Goal: Contribute content: Add original content to the website for others to see

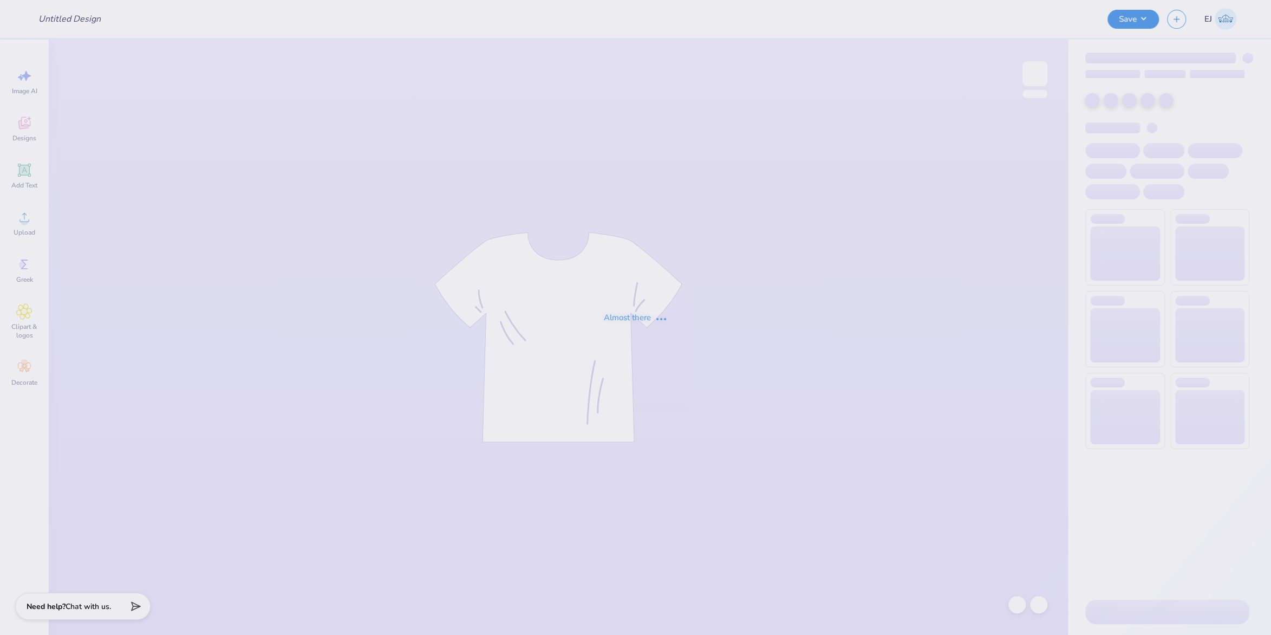
type input "Casino Night Fall 2025"
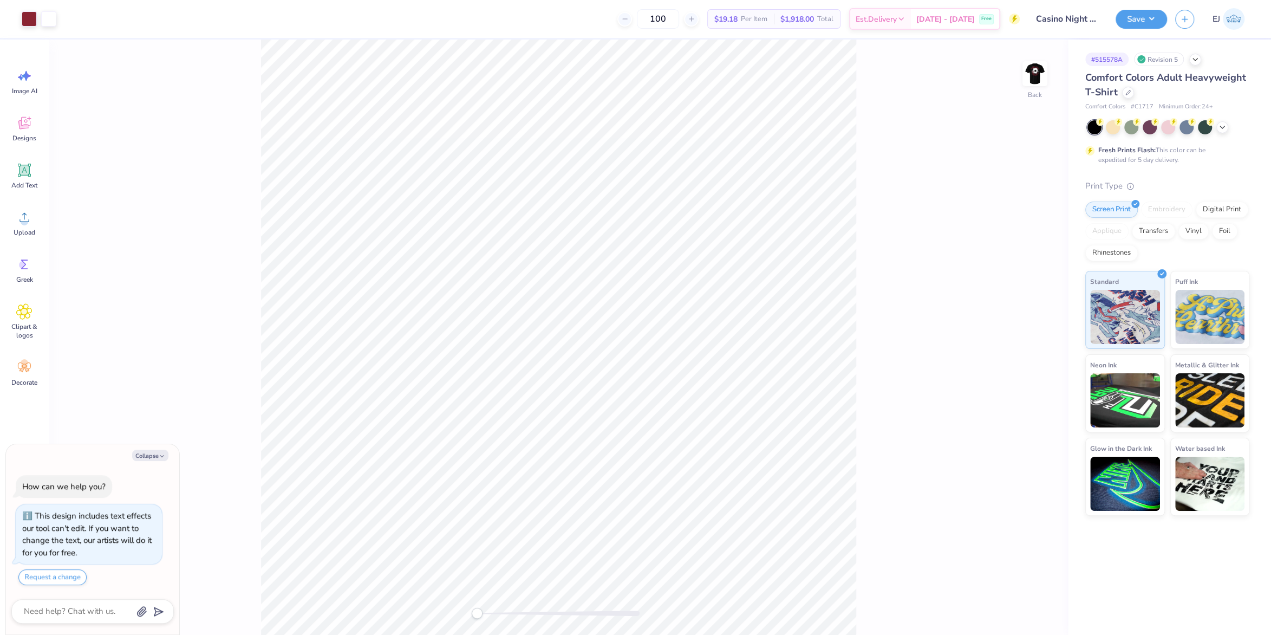
type textarea "x"
click at [1044, 73] on img at bounding box center [1034, 73] width 43 height 43
click at [21, 212] on icon at bounding box center [24, 217] width 16 height 16
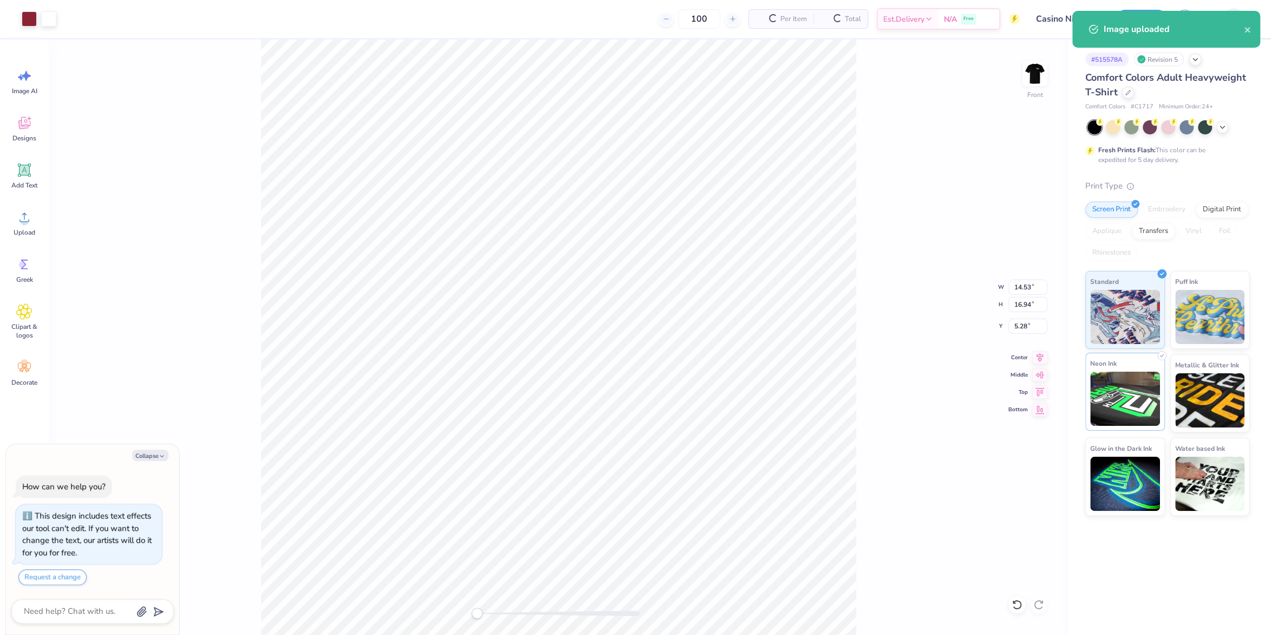
type textarea "x"
click at [1016, 303] on input "16.94" at bounding box center [1027, 304] width 39 height 15
type input "14"
type textarea "x"
type input "12.01"
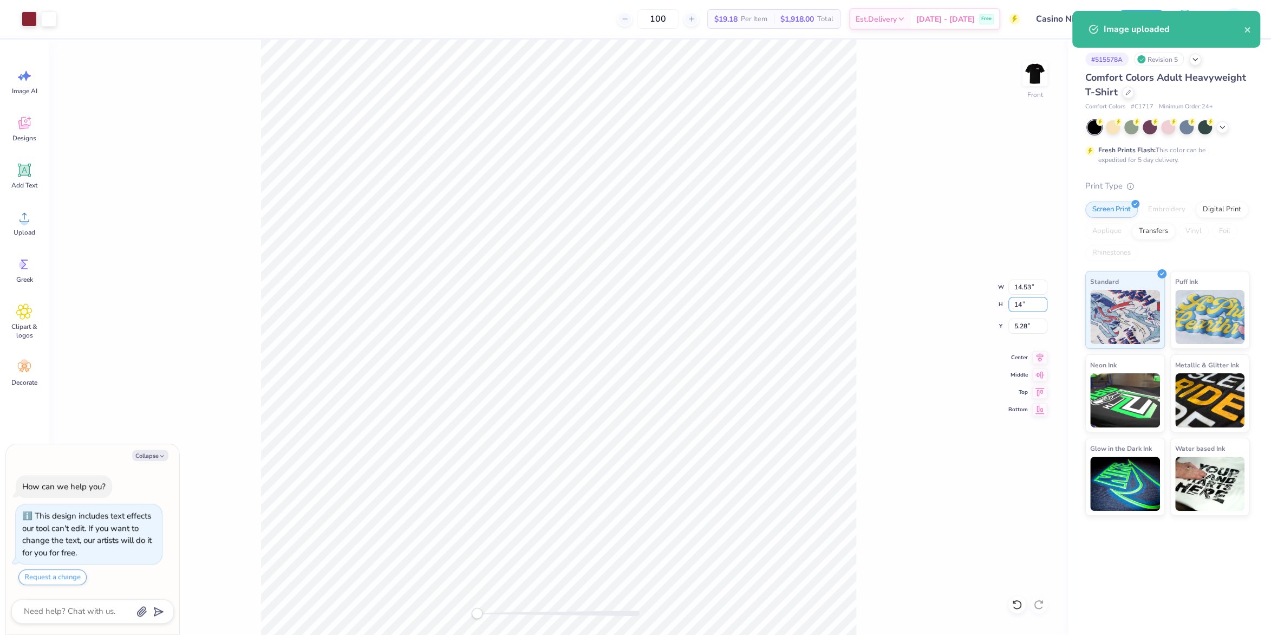
type input "14.00"
type input "6.75"
type textarea "x"
click at [1021, 328] on input "6.75" at bounding box center [1027, 325] width 39 height 15
type input "3"
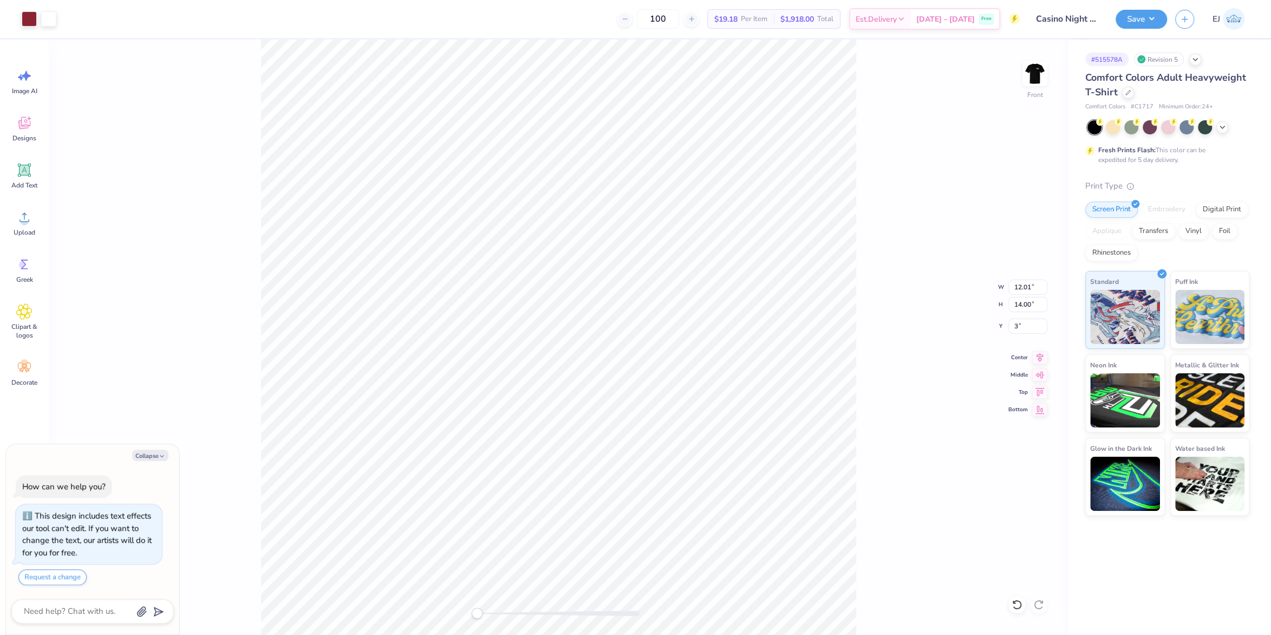
click at [1146, 34] on div "Save EJ" at bounding box center [1192, 19] width 155 height 38
click at [1147, 26] on button "Save" at bounding box center [1140, 17] width 51 height 19
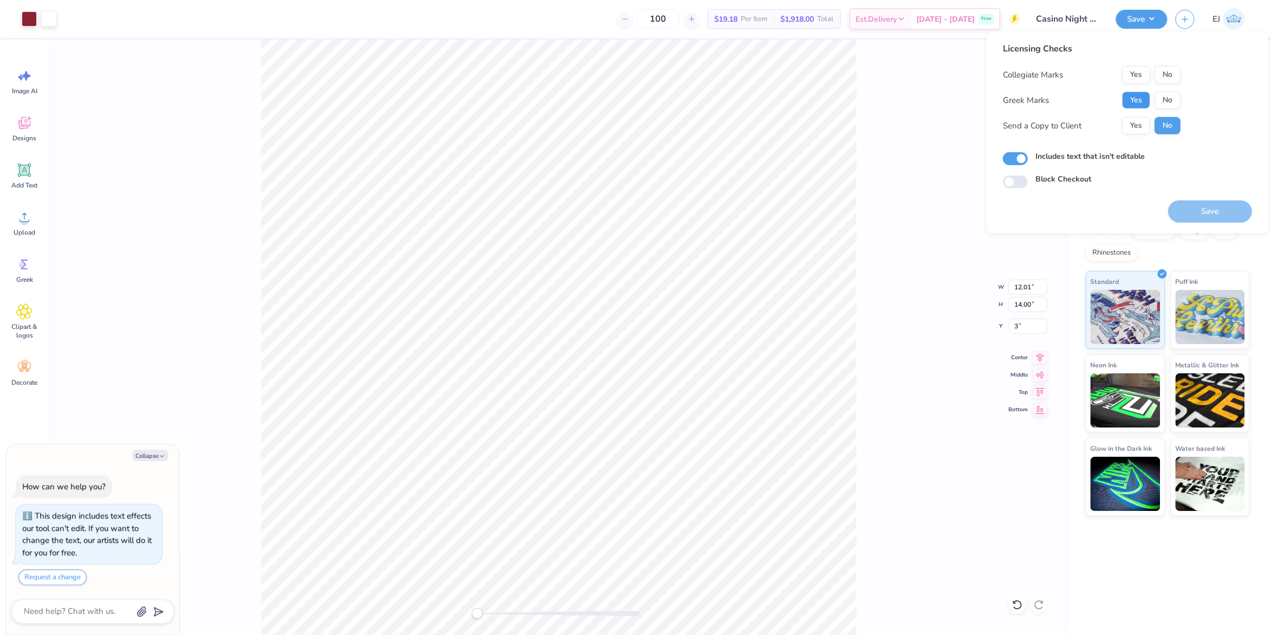
click at [1129, 95] on button "Yes" at bounding box center [1135, 99] width 28 height 17
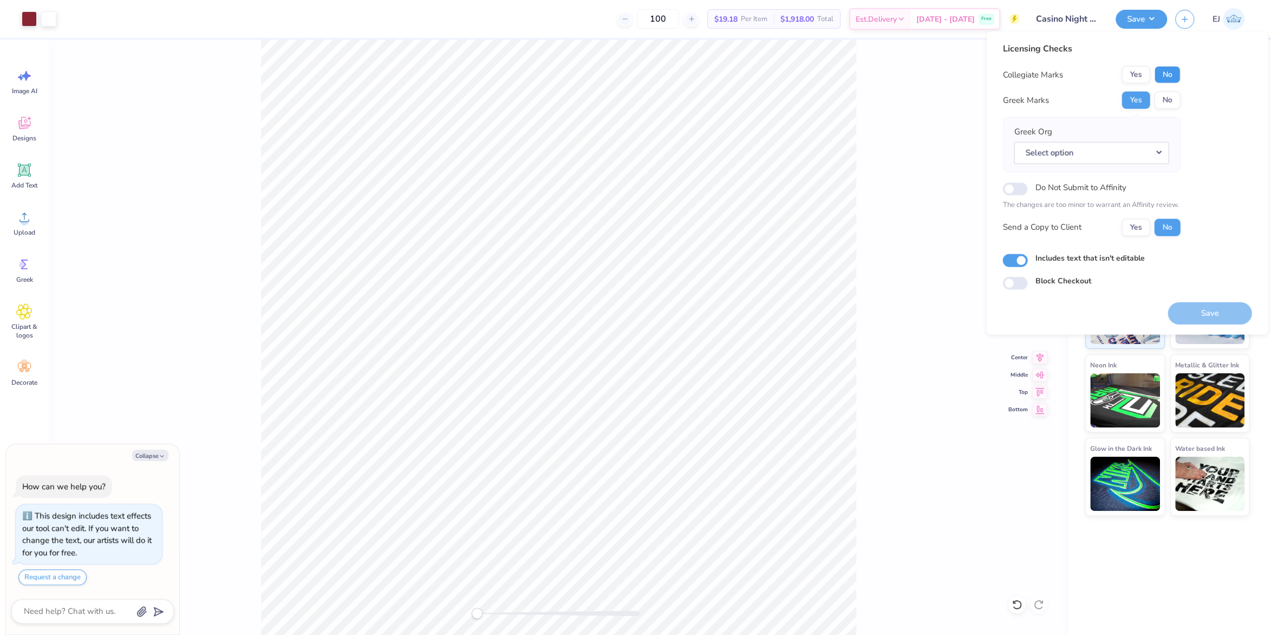
click at [1168, 74] on button "No" at bounding box center [1167, 74] width 26 height 17
click at [1059, 156] on button "Select option" at bounding box center [1090, 152] width 155 height 22
click at [1069, 284] on link "Phi Mu" at bounding box center [1091, 291] width 146 height 18
click at [1190, 302] on div "Save" at bounding box center [1209, 307] width 84 height 34
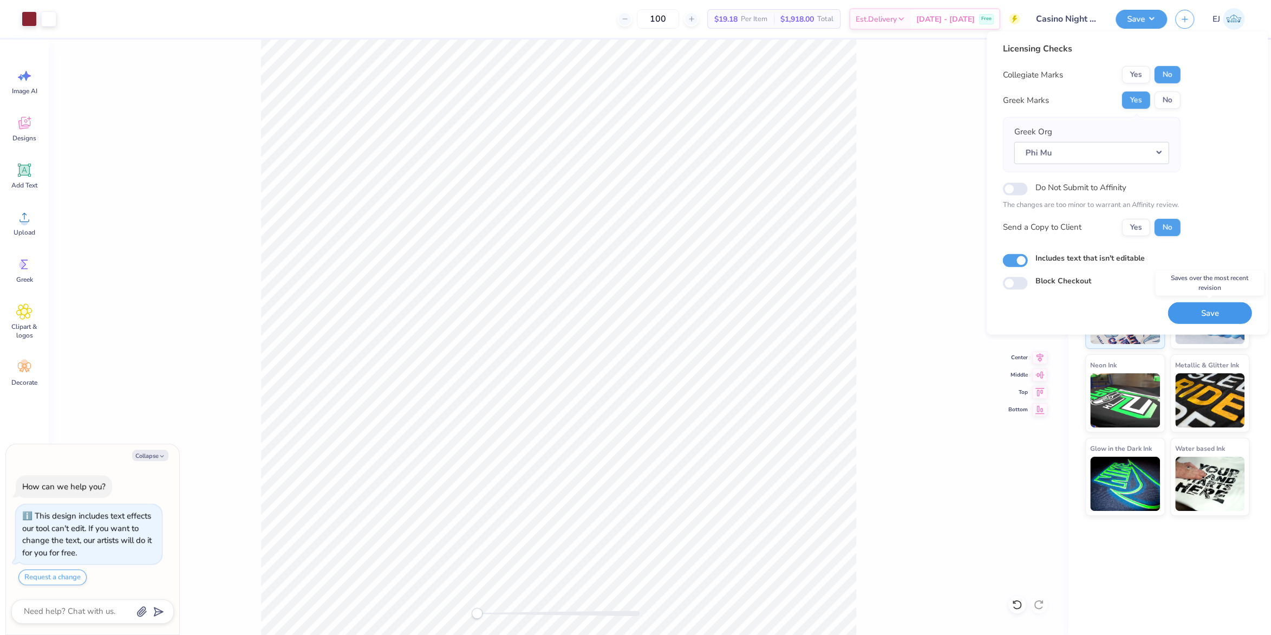
click at [1194, 308] on button "Save" at bounding box center [1209, 313] width 84 height 22
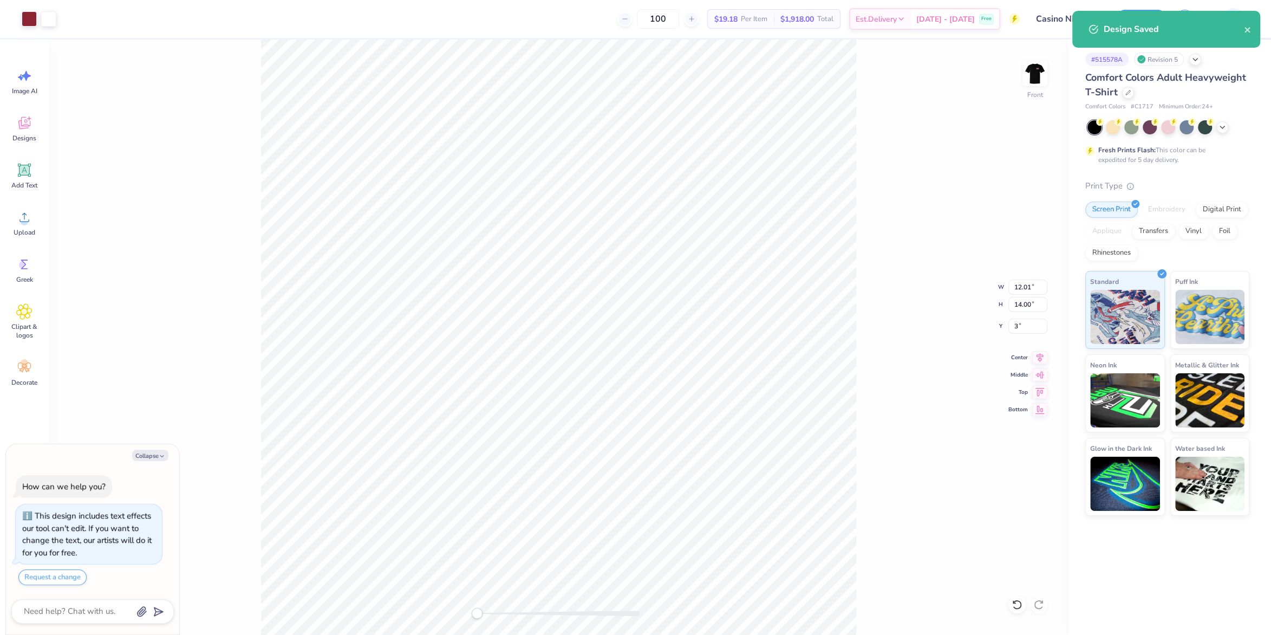
type textarea "x"
